Goal: Book appointment/travel/reservation

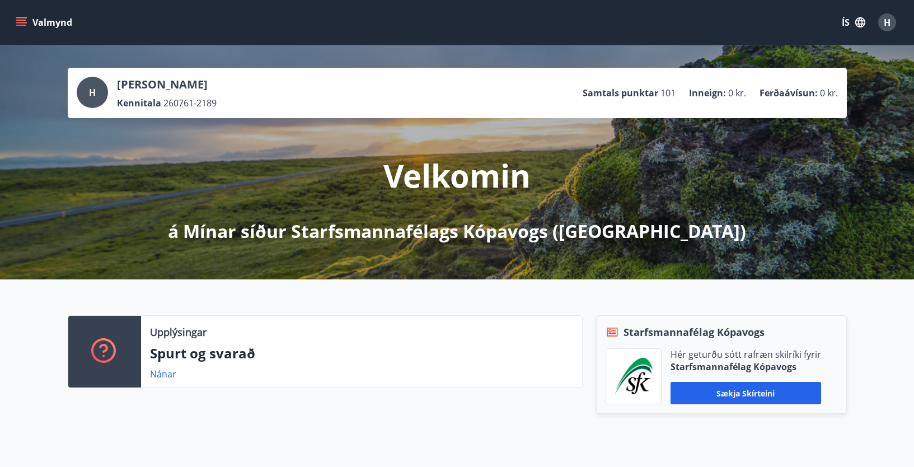
click at [885, 20] on span "H" at bounding box center [887, 22] width 7 height 12
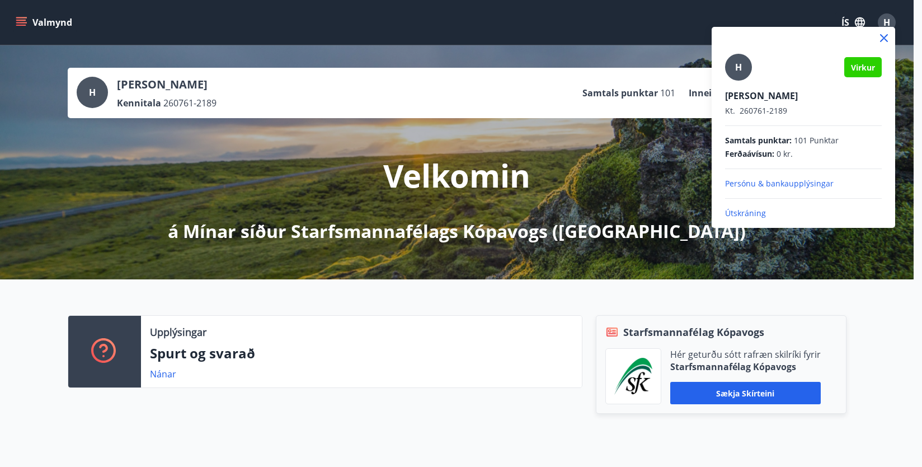
click at [499, 22] on div at bounding box center [461, 233] width 922 height 467
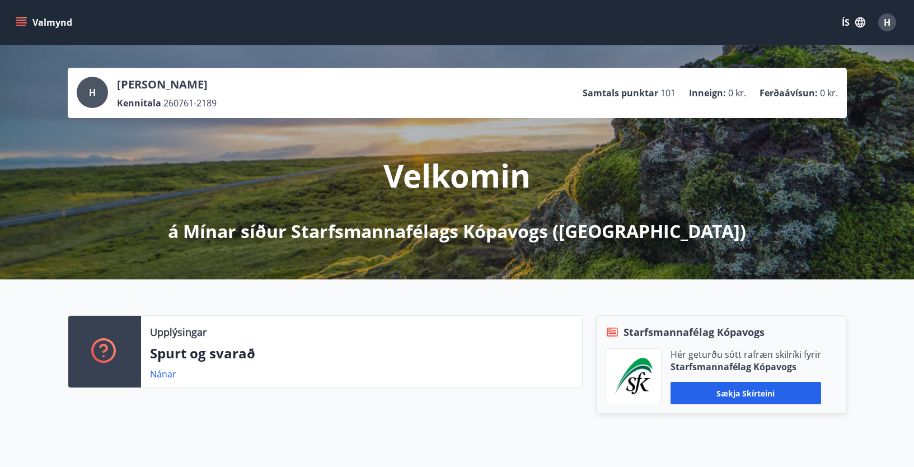
click at [20, 18] on icon "menu" at bounding box center [21, 22] width 11 height 11
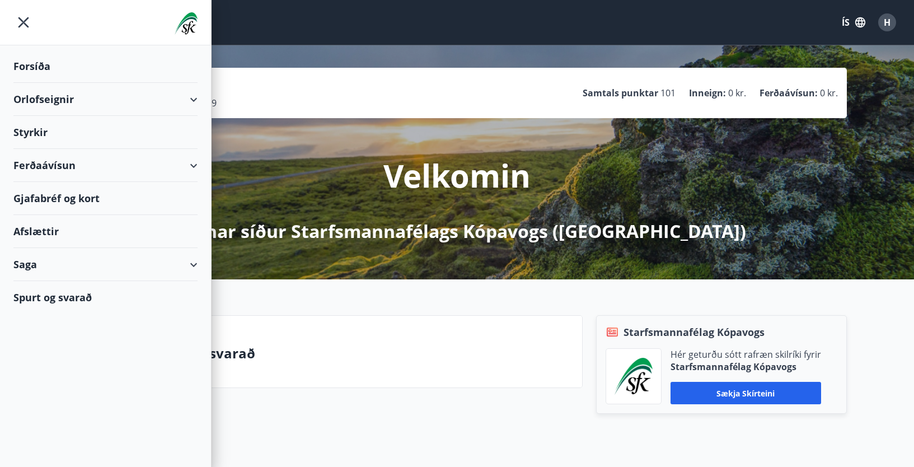
click at [195, 97] on div "Orlofseignir" at bounding box center [105, 99] width 184 height 33
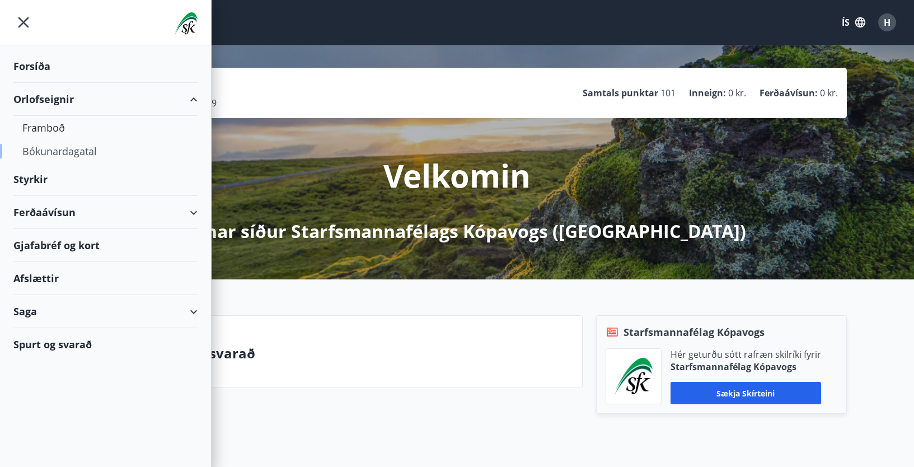
click at [66, 147] on div "Bókunardagatal" at bounding box center [105, 151] width 166 height 24
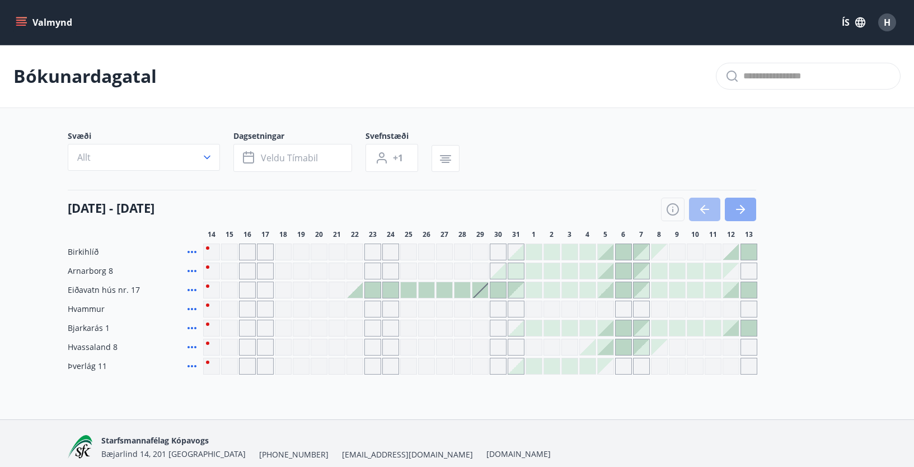
click at [739, 210] on icon "button" at bounding box center [740, 209] width 9 height 1
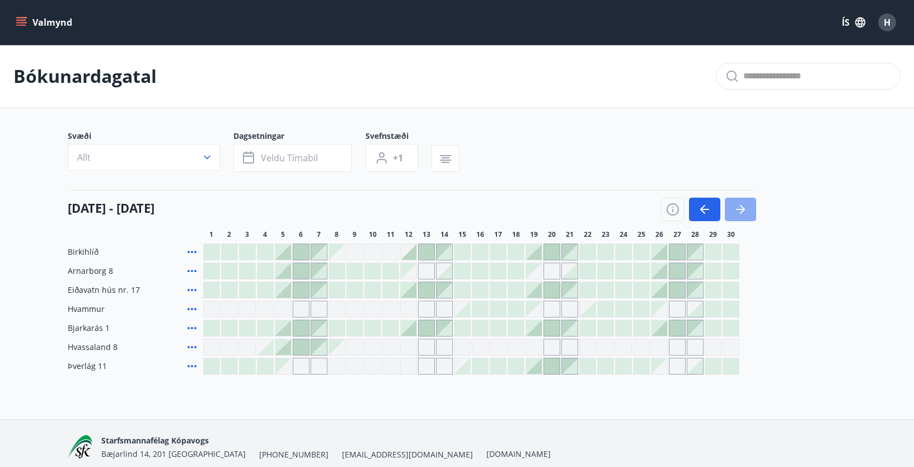
click at [743, 201] on button "button" at bounding box center [740, 210] width 31 height 24
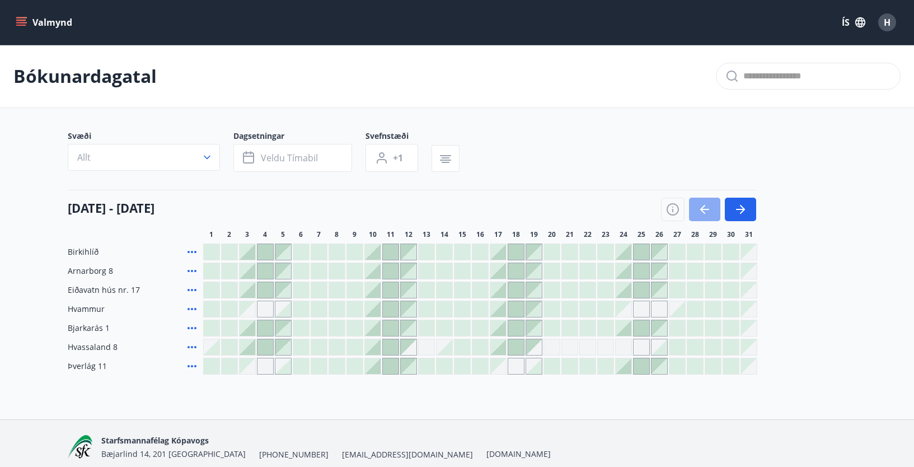
click at [703, 210] on icon "button" at bounding box center [704, 209] width 13 height 13
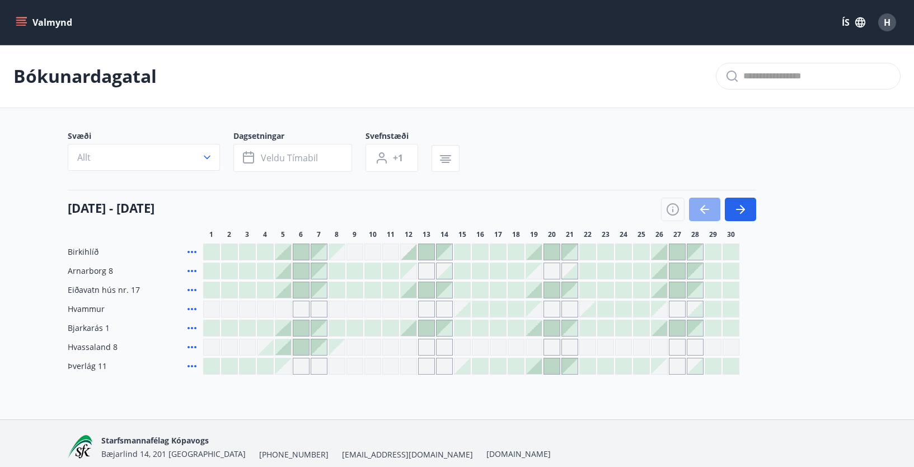
click at [703, 210] on icon "button" at bounding box center [704, 209] width 13 height 13
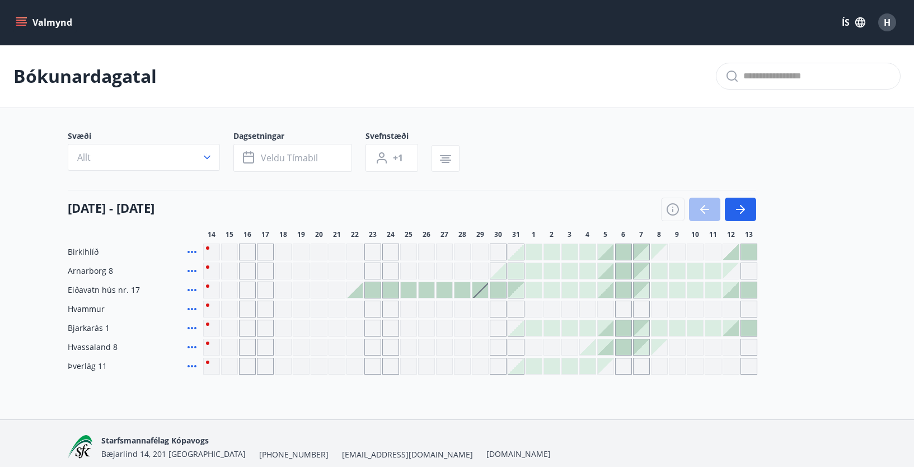
click at [45, 18] on button "Valmynd" at bounding box center [44, 22] width 63 height 20
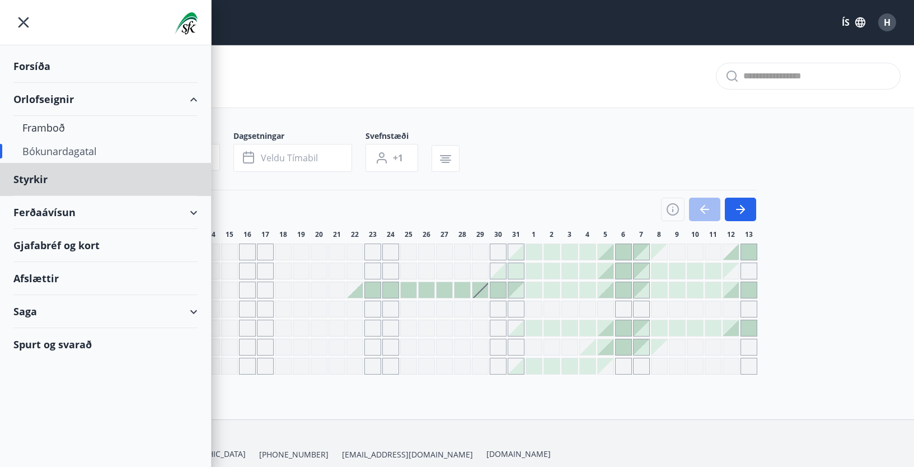
click at [36, 64] on div "Forsíða" at bounding box center [105, 66] width 184 height 33
